Goal: Task Accomplishment & Management: Use online tool/utility

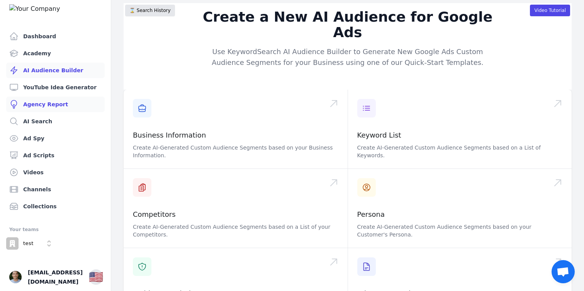
click at [48, 107] on link "Agency Report" at bounding box center [55, 104] width 99 height 15
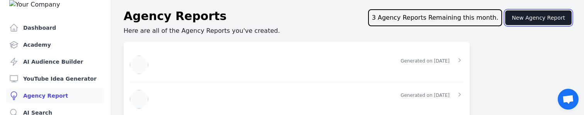
click at [539, 17] on button "New Agency Report" at bounding box center [538, 17] width 66 height 15
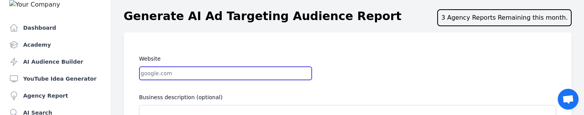
click at [165, 72] on input "Website" at bounding box center [225, 73] width 173 height 14
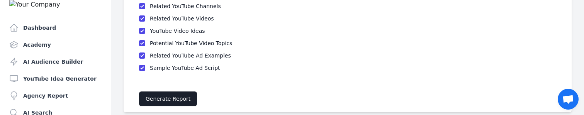
scroll to position [274, 0]
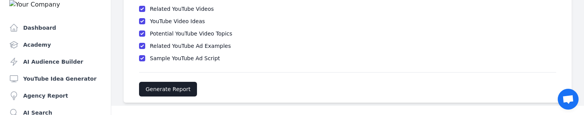
type input "prospyrmed.com"
click at [170, 89] on button "Generate Report" at bounding box center [168, 89] width 58 height 15
